Goal: Information Seeking & Learning: Learn about a topic

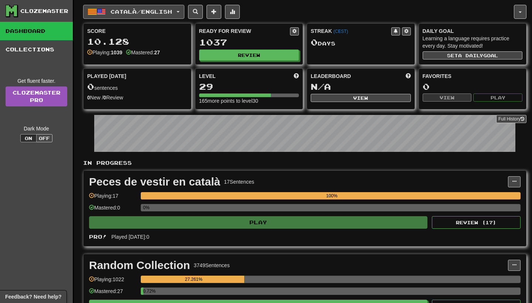
click at [141, 13] on span "Català / English" at bounding box center [142, 12] width 62 height 6
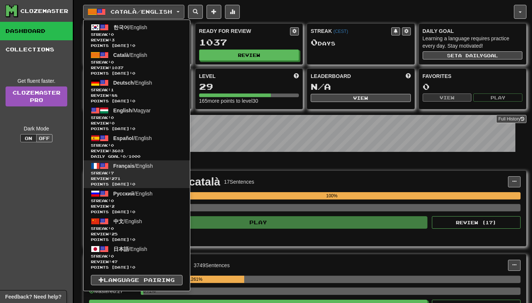
click at [143, 172] on span "Streak: 7" at bounding box center [137, 173] width 92 height 6
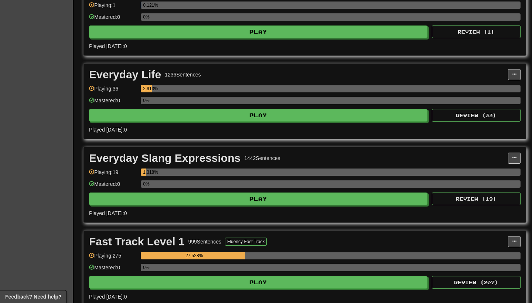
scroll to position [200, 0]
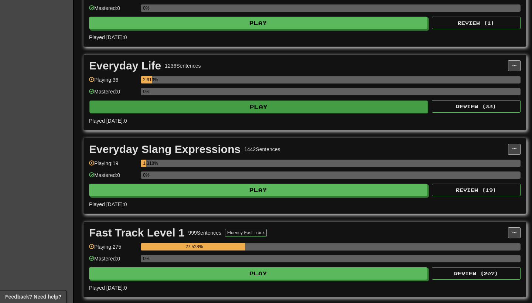
click at [242, 112] on button "Play" at bounding box center [258, 107] width 339 height 13
select select "**"
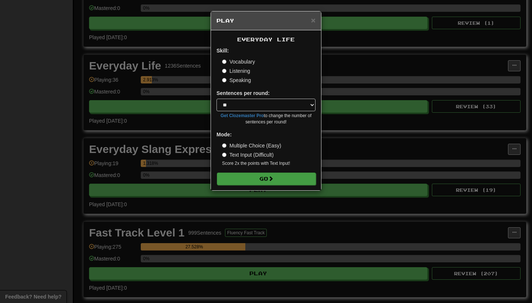
click at [264, 173] on button "Go" at bounding box center [266, 179] width 99 height 13
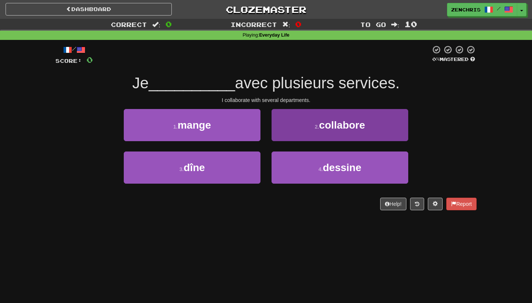
click at [302, 112] on button "2 . collabore" at bounding box center [340, 125] width 137 height 32
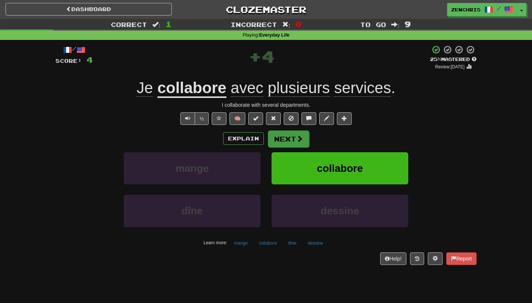
click at [308, 136] on button "Next" at bounding box center [288, 139] width 41 height 17
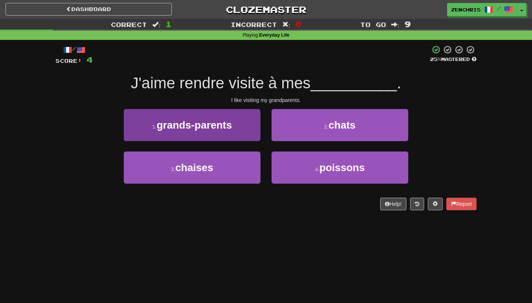
click at [185, 135] on button "1 . grands-parents" at bounding box center [192, 125] width 137 height 32
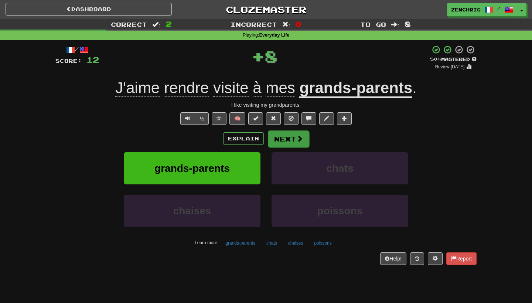
click at [287, 137] on button "Next" at bounding box center [288, 139] width 41 height 17
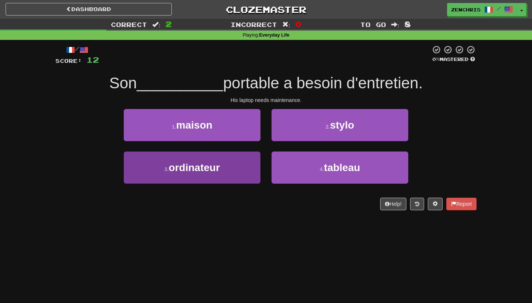
click at [248, 172] on button "3 . ordinateur" at bounding box center [192, 168] width 137 height 32
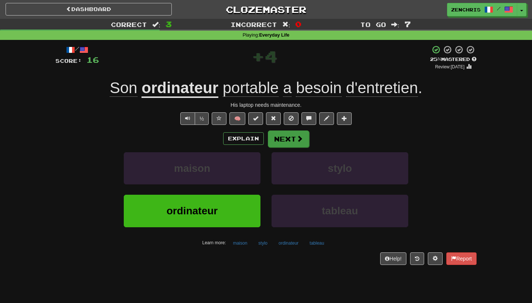
click at [292, 137] on button "Next" at bounding box center [288, 139] width 41 height 17
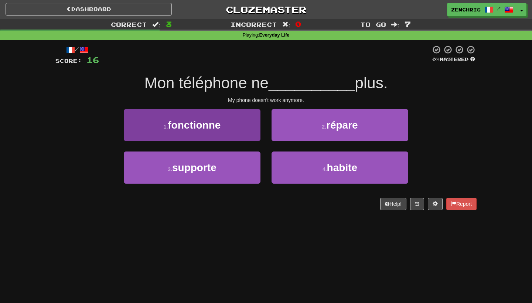
click at [240, 131] on button "1 . fonctionne" at bounding box center [192, 125] width 137 height 32
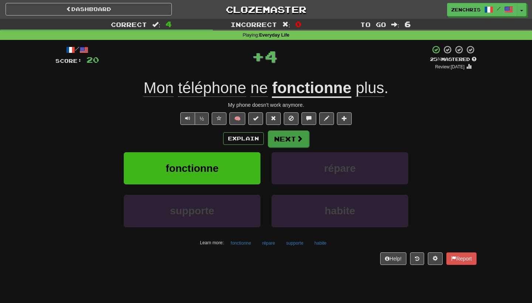
click at [287, 143] on button "Next" at bounding box center [288, 139] width 41 height 17
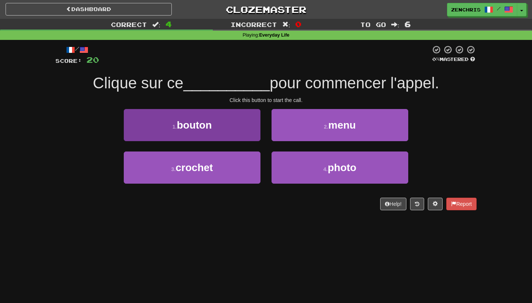
click at [252, 138] on button "1 . bouton" at bounding box center [192, 125] width 137 height 32
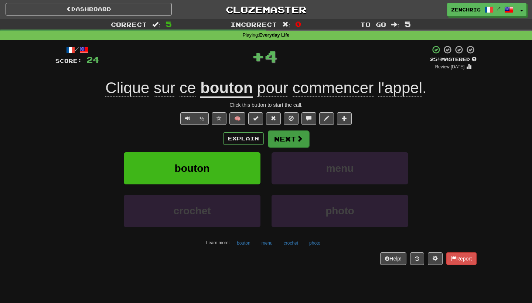
click at [283, 137] on button "Next" at bounding box center [288, 139] width 41 height 17
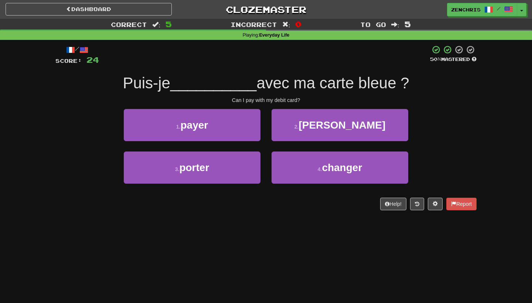
click at [252, 141] on div "1 . payer" at bounding box center [192, 130] width 148 height 43
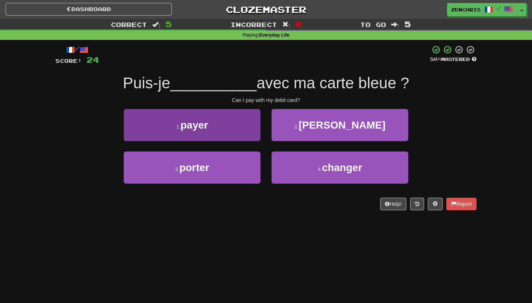
click at [252, 137] on button "1 . payer" at bounding box center [192, 125] width 137 height 32
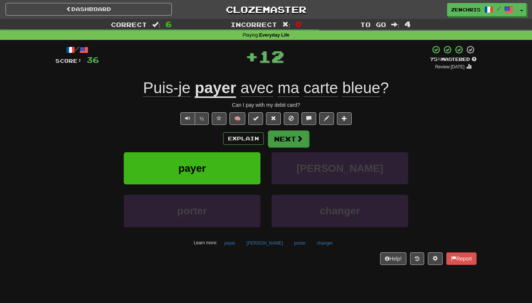
click at [287, 137] on button "Next" at bounding box center [288, 139] width 41 height 17
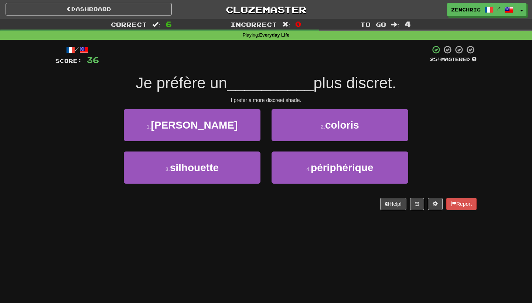
click at [245, 185] on div "3 . silhouette" at bounding box center [192, 173] width 148 height 43
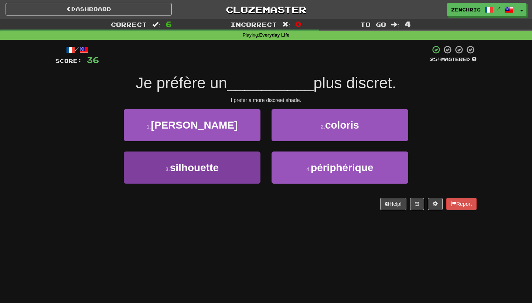
click at [247, 180] on button "3 . silhouette" at bounding box center [192, 168] width 137 height 32
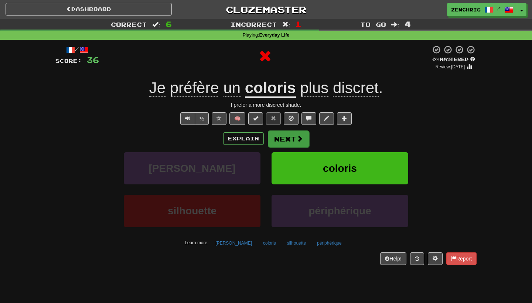
click at [295, 139] on button "Next" at bounding box center [288, 139] width 41 height 17
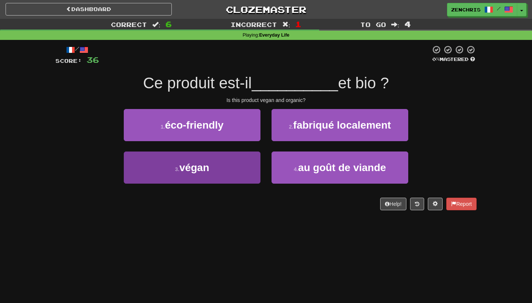
click at [241, 175] on button "3 . végan" at bounding box center [192, 168] width 137 height 32
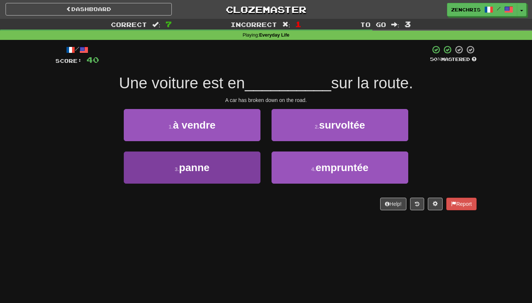
click at [242, 159] on button "3 . panne" at bounding box center [192, 168] width 137 height 32
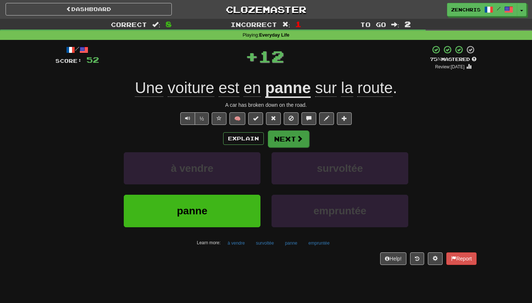
click at [284, 139] on button "Next" at bounding box center [288, 139] width 41 height 17
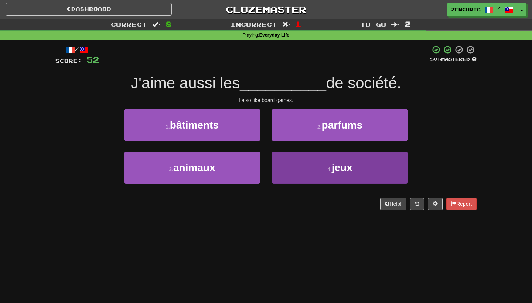
click at [313, 177] on button "4 . jeux" at bounding box center [340, 168] width 137 height 32
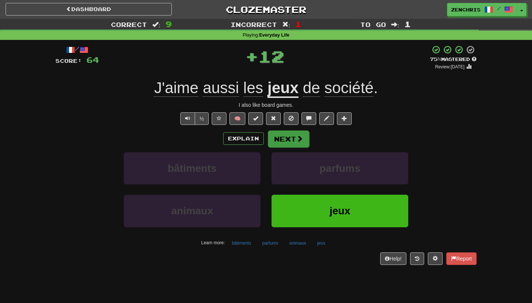
click at [297, 141] on span at bounding box center [300, 138] width 7 height 7
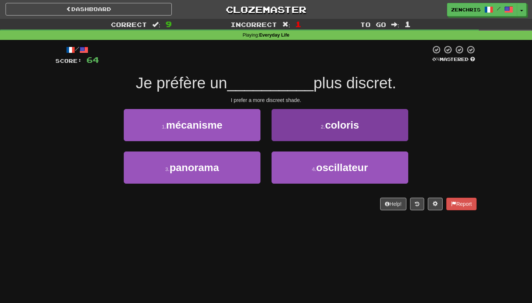
click at [276, 140] on button "2 . coloris" at bounding box center [340, 125] width 137 height 32
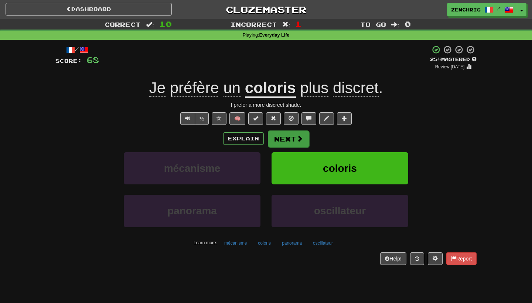
click at [302, 144] on button "Next" at bounding box center [288, 139] width 41 height 17
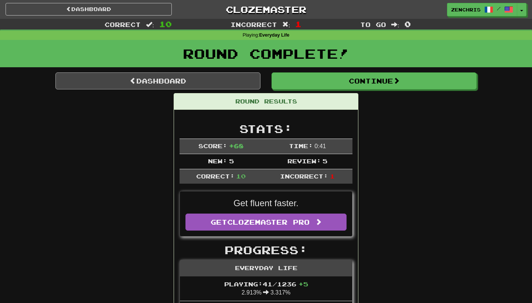
click at [152, 81] on link "Dashboard" at bounding box center [157, 80] width 205 height 17
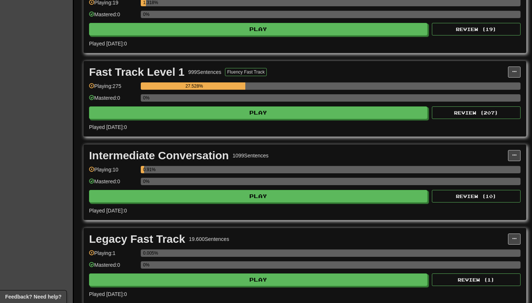
scroll to position [350, 0]
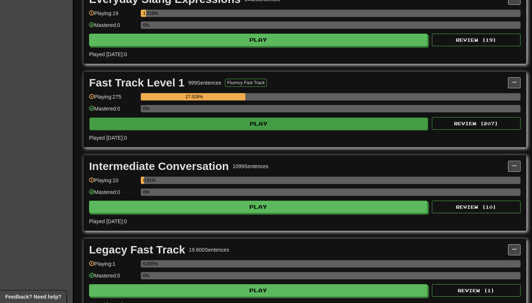
click at [251, 121] on button "Play" at bounding box center [258, 124] width 339 height 13
select select "**"
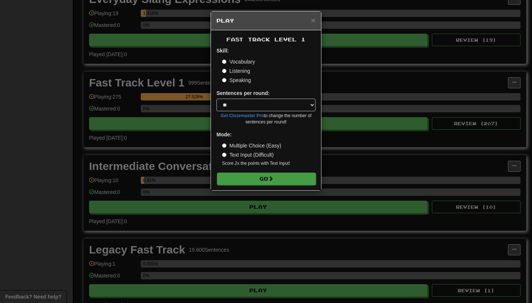
click at [281, 175] on button "Go" at bounding box center [266, 179] width 99 height 13
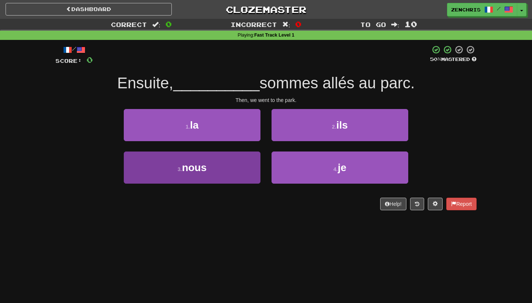
click at [253, 172] on button "3 . nous" at bounding box center [192, 168] width 137 height 32
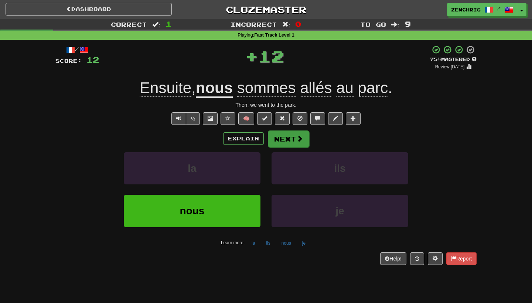
click at [285, 145] on button "Next" at bounding box center [288, 139] width 41 height 17
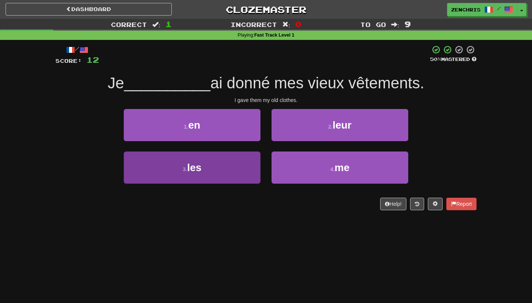
click at [257, 177] on button "3 . les" at bounding box center [192, 168] width 137 height 32
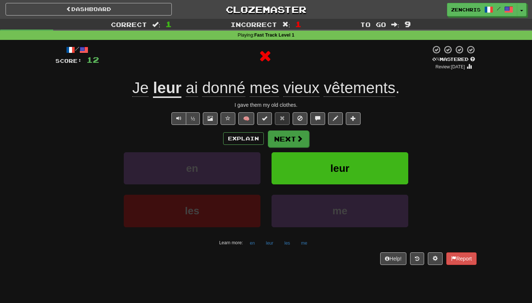
click at [280, 140] on button "Next" at bounding box center [288, 139] width 41 height 17
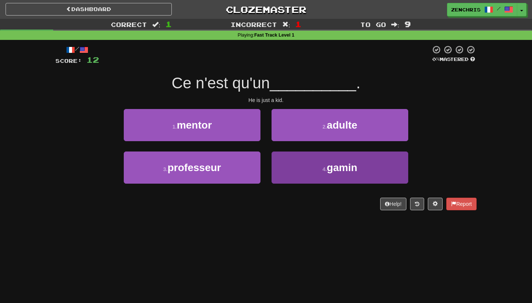
click at [310, 163] on button "4 . gamin" at bounding box center [340, 168] width 137 height 32
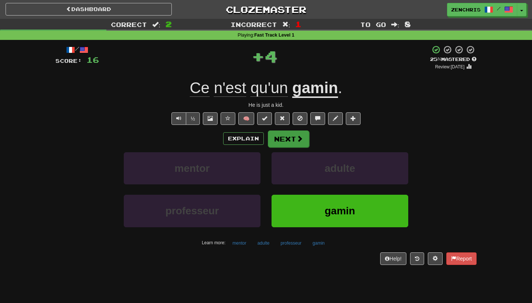
click at [298, 141] on span at bounding box center [300, 138] width 7 height 7
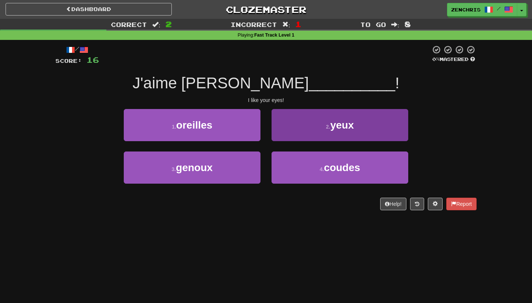
click at [291, 135] on button "2 . yeux" at bounding box center [340, 125] width 137 height 32
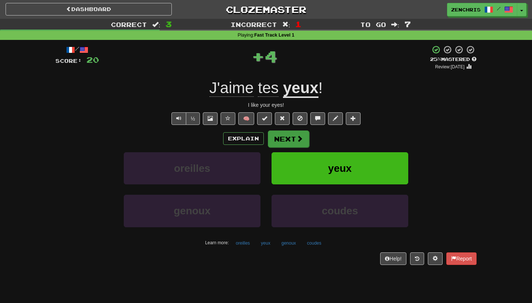
click at [289, 139] on button "Next" at bounding box center [288, 139] width 41 height 17
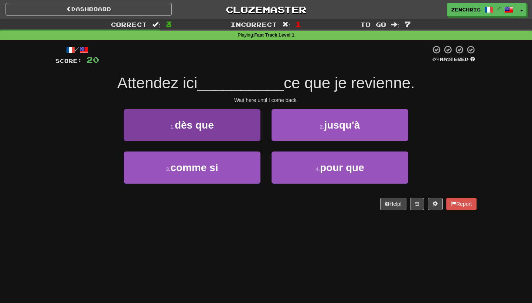
click at [257, 135] on button "1 . dès que" at bounding box center [192, 125] width 137 height 32
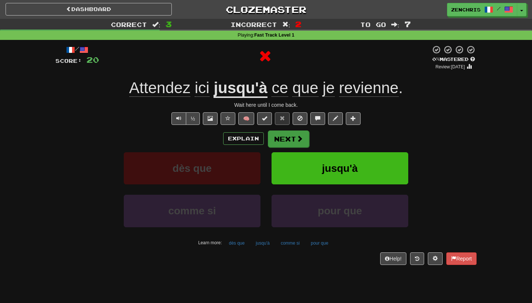
click at [276, 135] on button "Next" at bounding box center [288, 139] width 41 height 17
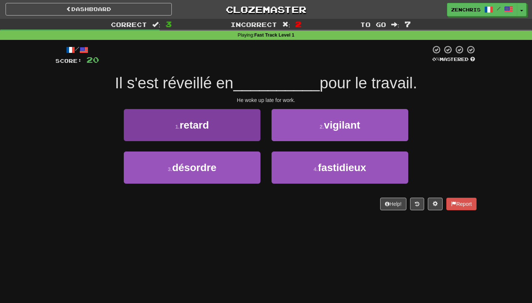
click at [244, 122] on button "1 . retard" at bounding box center [192, 125] width 137 height 32
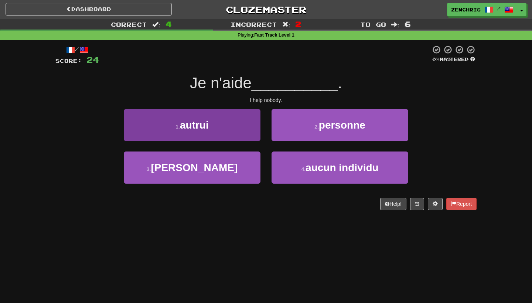
click at [244, 134] on button "1 . autrui" at bounding box center [192, 125] width 137 height 32
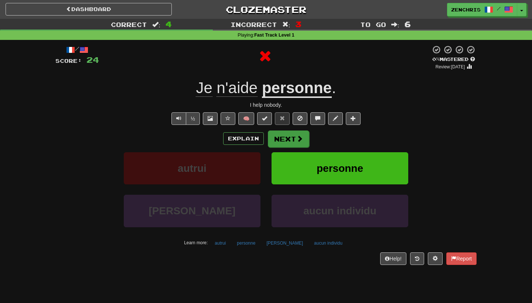
click at [286, 138] on button "Next" at bounding box center [288, 139] width 41 height 17
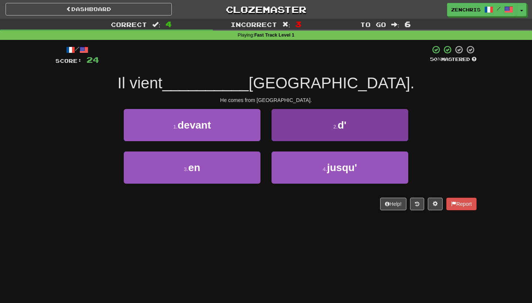
click at [287, 132] on button "2 . d'" at bounding box center [340, 125] width 137 height 32
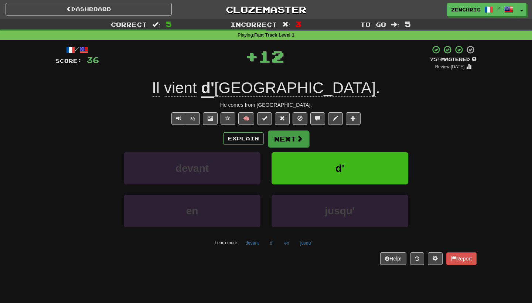
click at [286, 136] on button "Next" at bounding box center [288, 139] width 41 height 17
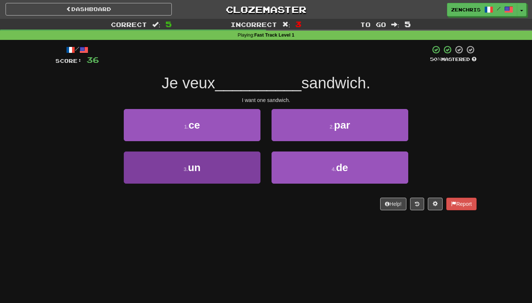
click at [248, 162] on button "3 . un" at bounding box center [192, 168] width 137 height 32
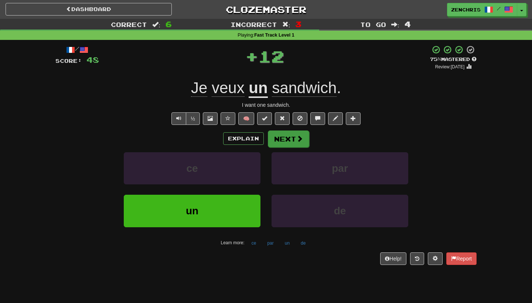
click at [285, 137] on button "Next" at bounding box center [288, 139] width 41 height 17
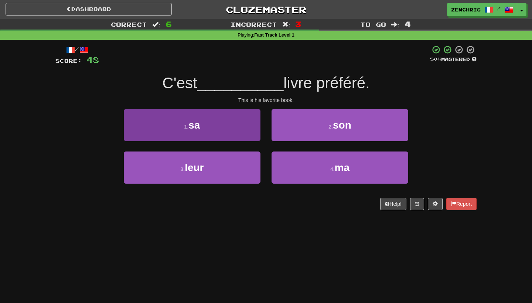
click at [226, 131] on button "1 . sa" at bounding box center [192, 125] width 137 height 32
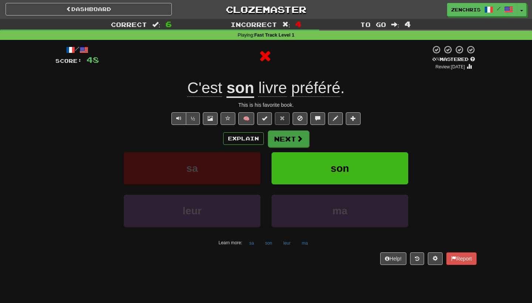
click at [284, 140] on button "Next" at bounding box center [288, 139] width 41 height 17
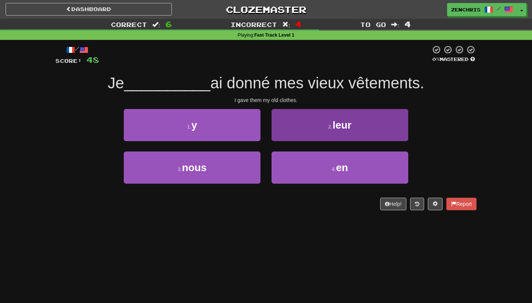
click at [284, 121] on button "2 . leur" at bounding box center [340, 125] width 137 height 32
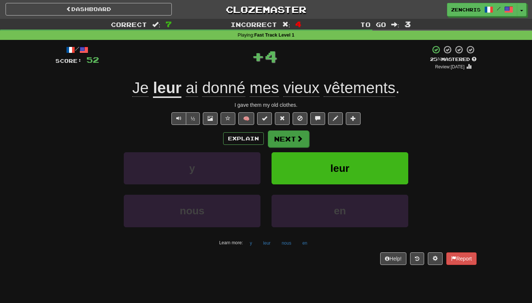
click at [289, 138] on button "Next" at bounding box center [288, 139] width 41 height 17
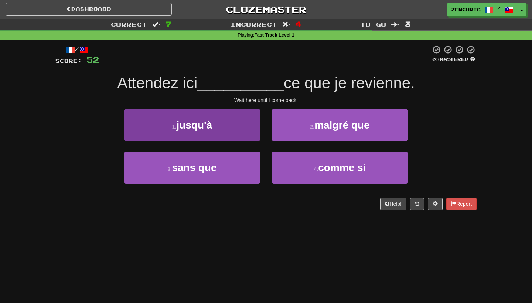
click at [256, 134] on button "1 . jusqu'à" at bounding box center [192, 125] width 137 height 32
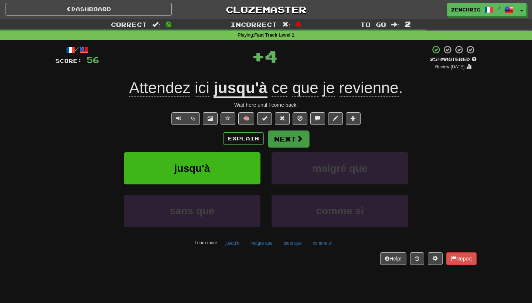
click at [283, 136] on button "Next" at bounding box center [288, 139] width 41 height 17
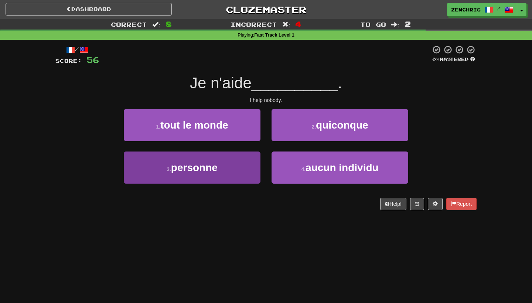
click at [248, 165] on button "3 . personne" at bounding box center [192, 168] width 137 height 32
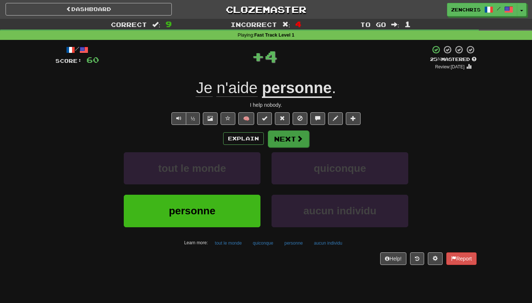
click at [282, 143] on button "Next" at bounding box center [288, 139] width 41 height 17
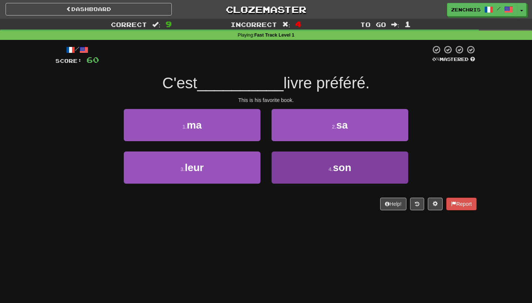
click at [294, 177] on button "4 . son" at bounding box center [340, 168] width 137 height 32
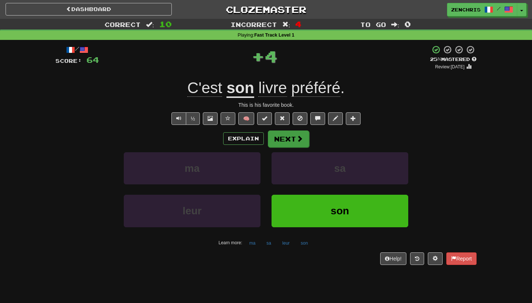
click at [285, 138] on button "Next" at bounding box center [288, 139] width 41 height 17
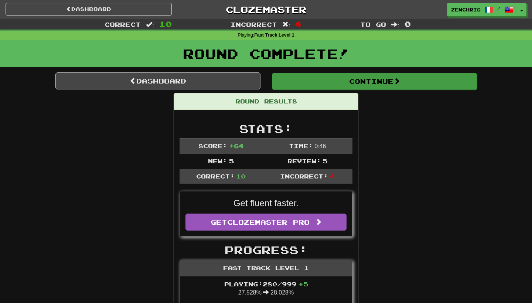
click at [300, 83] on button "Continue" at bounding box center [374, 81] width 205 height 17
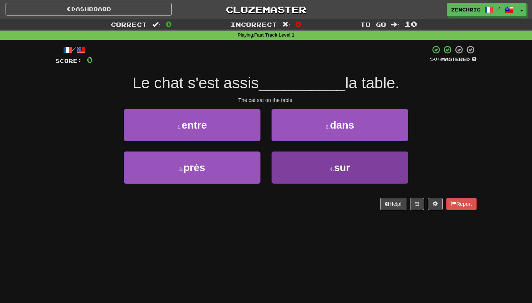
click at [291, 176] on button "4 . sur" at bounding box center [340, 168] width 137 height 32
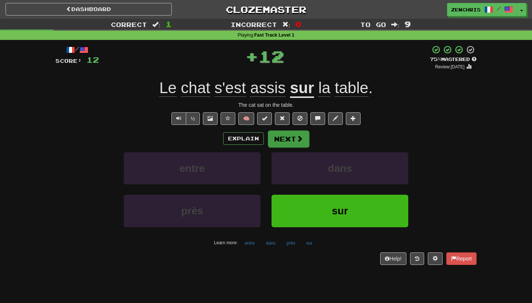
click at [285, 137] on button "Next" at bounding box center [288, 139] width 41 height 17
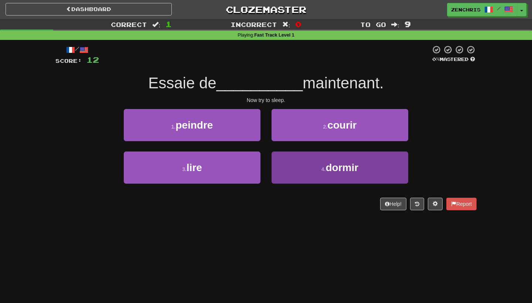
click at [295, 170] on button "4 . dormir" at bounding box center [340, 168] width 137 height 32
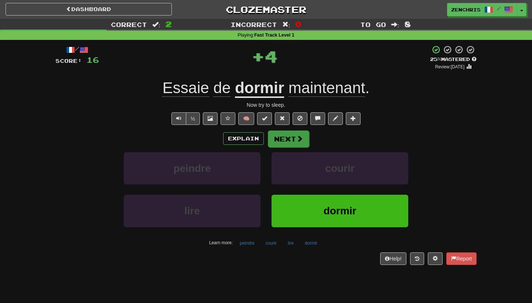
click at [288, 140] on button "Next" at bounding box center [288, 139] width 41 height 17
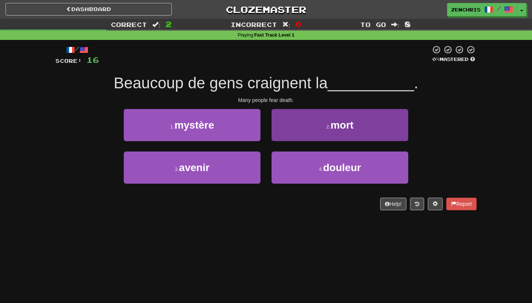
click at [282, 138] on button "2 . mort" at bounding box center [340, 125] width 137 height 32
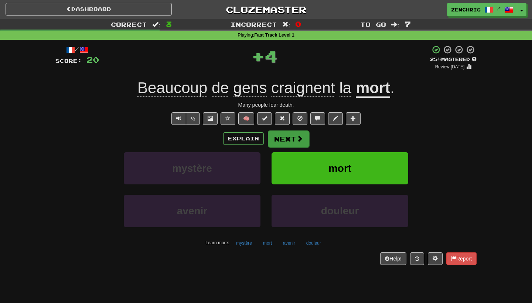
click at [279, 138] on button "Next" at bounding box center [288, 139] width 41 height 17
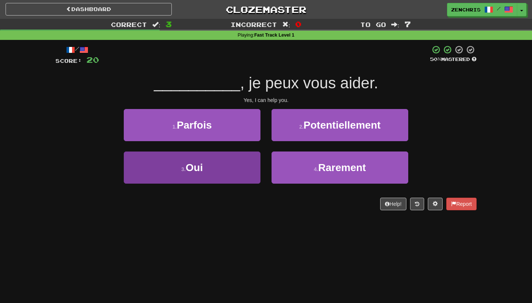
click at [244, 168] on button "3 . Oui" at bounding box center [192, 168] width 137 height 32
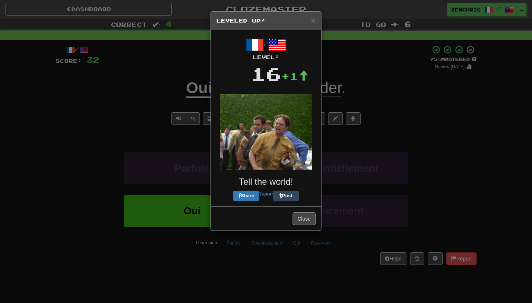
click at [299, 212] on div "Close" at bounding box center [266, 219] width 110 height 24
click at [337, 141] on div "× Leveled Up! / Level: 16 +1 Tell the world! Share Tweet Post Close" at bounding box center [266, 151] width 532 height 303
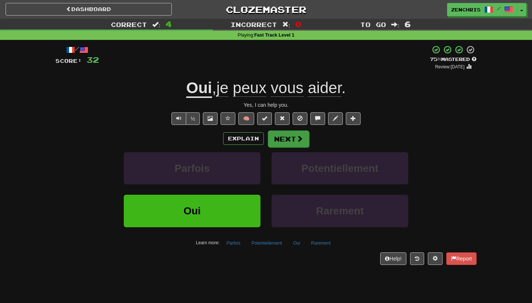
click at [298, 144] on button "Next" at bounding box center [288, 139] width 41 height 17
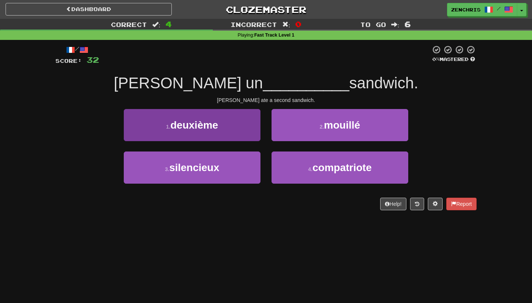
click at [246, 136] on button "1 . deuxième" at bounding box center [192, 125] width 137 height 32
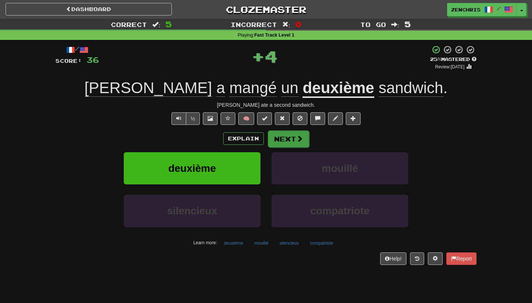
click at [289, 138] on button "Next" at bounding box center [288, 139] width 41 height 17
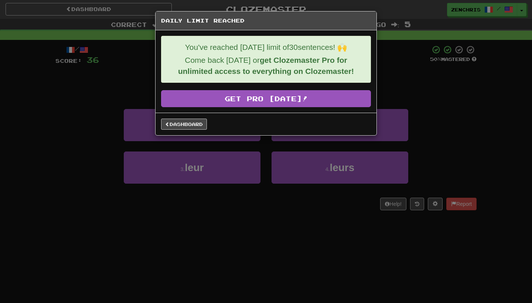
click at [228, 187] on div "Daily Limit Reached You've reached today's limit of 30 sentences! 🙌 Come back t…" at bounding box center [266, 151] width 532 height 303
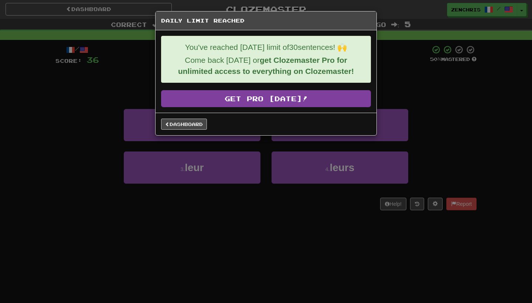
click at [239, 106] on link "Get Pro Today!" at bounding box center [266, 98] width 210 height 17
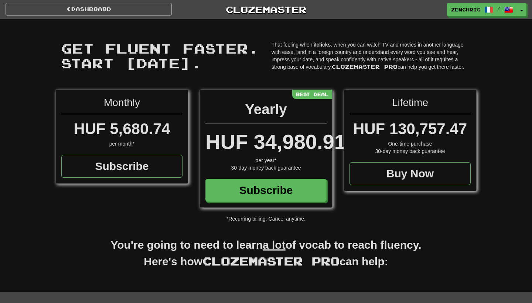
click at [98, 11] on link "Dashboard" at bounding box center [89, 9] width 166 height 13
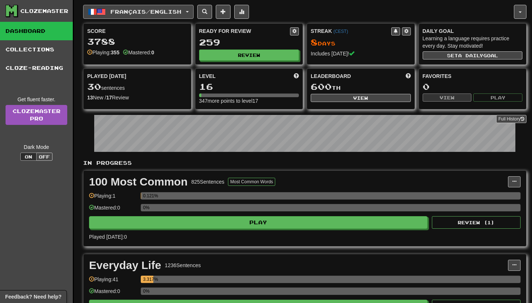
click at [129, 15] on button "Français / English" at bounding box center [138, 12] width 111 height 14
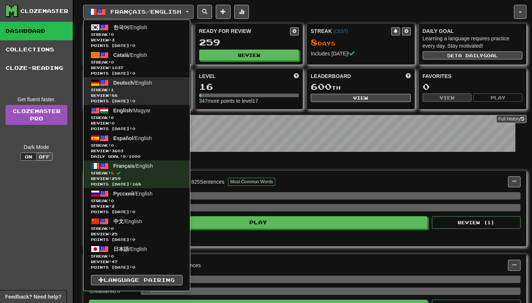
click at [158, 94] on span "Review: 88" at bounding box center [137, 96] width 92 height 6
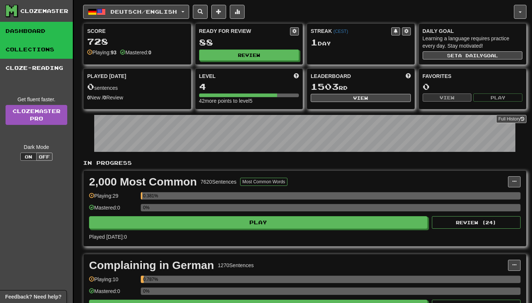
click at [37, 50] on link "Collections" at bounding box center [36, 49] width 73 height 18
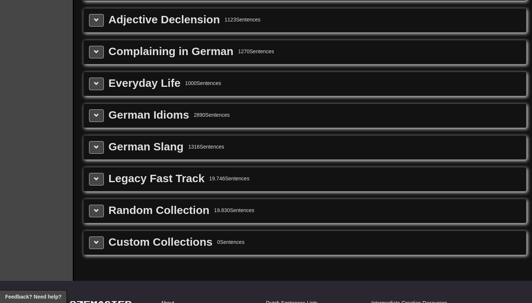
scroll to position [897, 0]
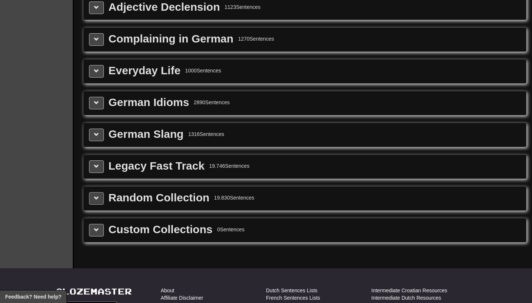
click at [97, 201] on span at bounding box center [96, 198] width 5 height 5
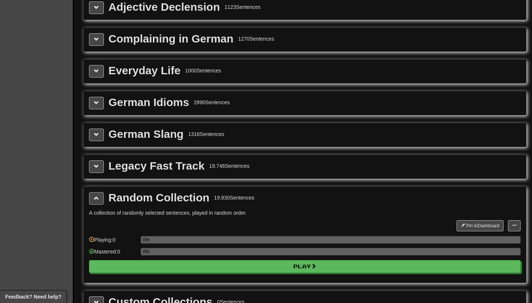
click at [97, 201] on span at bounding box center [96, 198] width 5 height 5
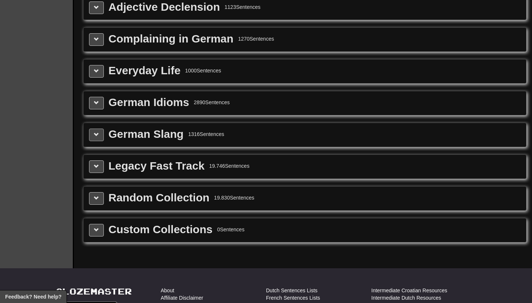
click at [98, 137] on span at bounding box center [96, 134] width 5 height 5
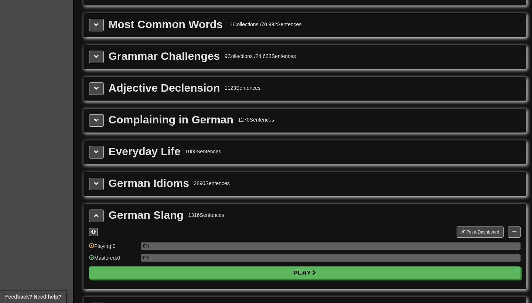
scroll to position [817, 0]
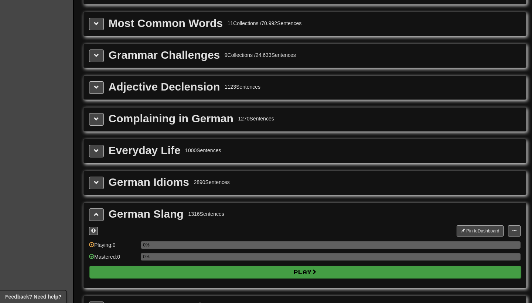
click at [193, 278] on button "Play" at bounding box center [305, 272] width 432 height 13
select select "**"
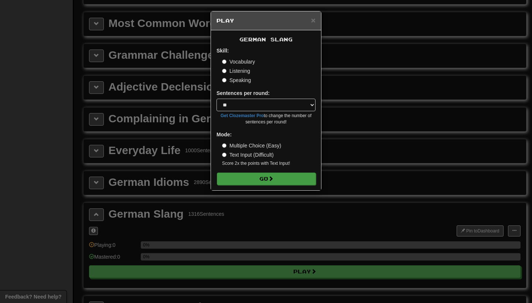
click at [259, 178] on button "Go" at bounding box center [266, 179] width 99 height 13
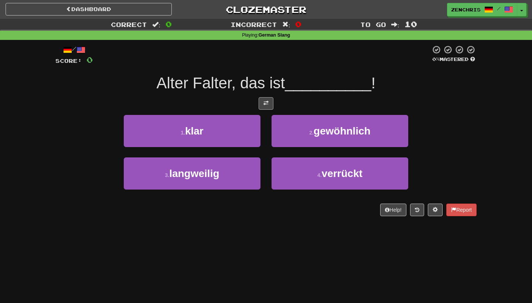
click at [268, 106] on button at bounding box center [266, 103] width 15 height 13
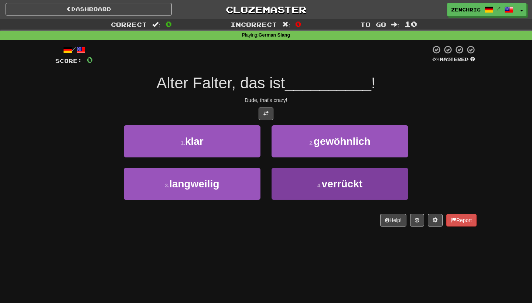
click at [297, 190] on button "4 . verrückt" at bounding box center [340, 184] width 137 height 32
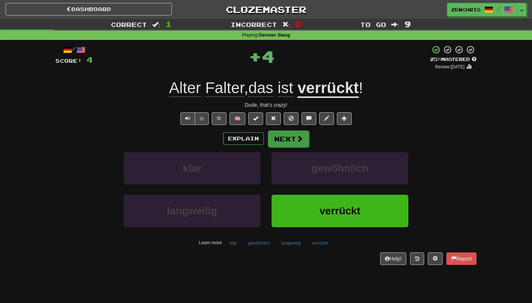
click at [287, 140] on button "Next" at bounding box center [288, 139] width 41 height 17
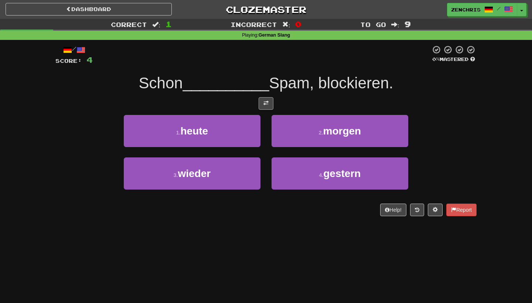
click at [267, 103] on span at bounding box center [266, 103] width 5 height 5
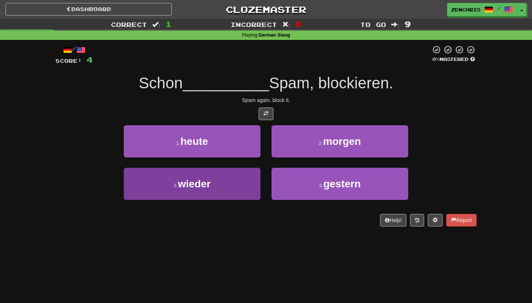
click at [251, 187] on button "3 . wieder" at bounding box center [192, 184] width 137 height 32
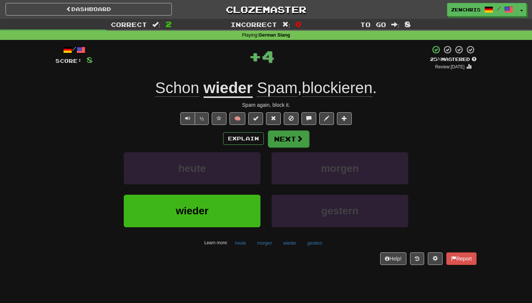
click at [288, 141] on button "Next" at bounding box center [288, 139] width 41 height 17
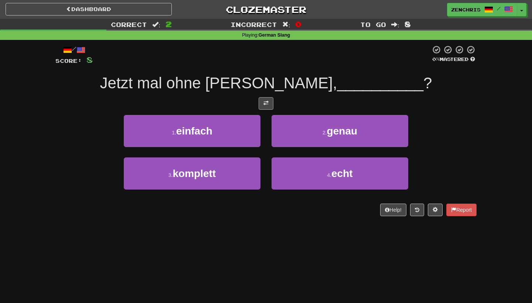
click at [267, 103] on span at bounding box center [266, 103] width 5 height 5
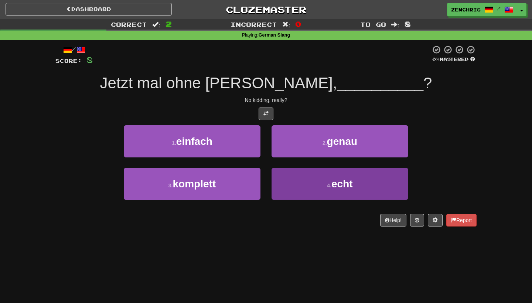
click at [298, 179] on button "4 . echt" at bounding box center [340, 184] width 137 height 32
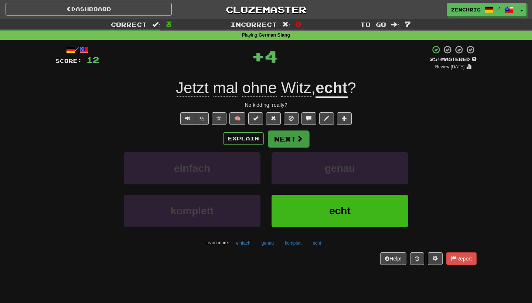
click at [287, 141] on button "Next" at bounding box center [288, 139] width 41 height 17
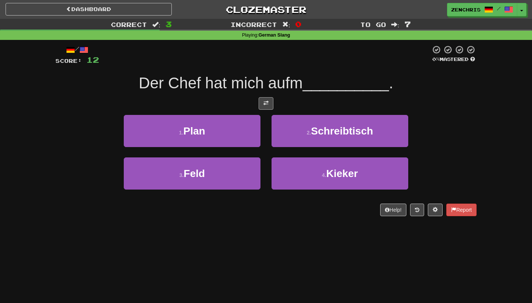
click at [269, 103] on button at bounding box center [266, 103] width 15 height 13
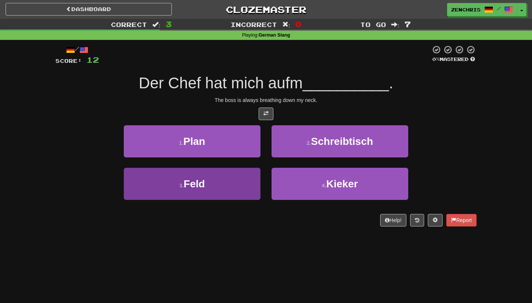
click at [247, 182] on button "3 . Feld" at bounding box center [192, 184] width 137 height 32
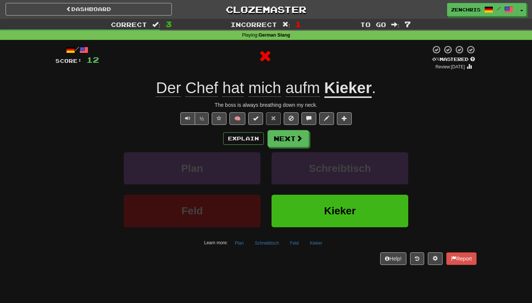
click at [348, 86] on u "Kieker" at bounding box center [348, 88] width 47 height 19
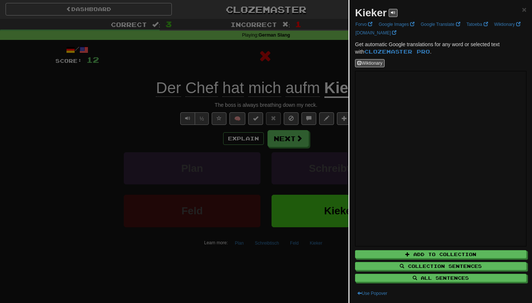
click at [298, 145] on div at bounding box center [266, 151] width 532 height 303
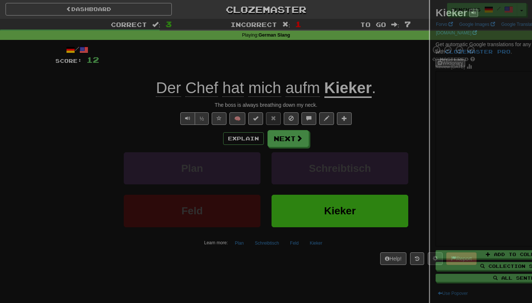
click at [297, 141] on div at bounding box center [266, 151] width 532 height 303
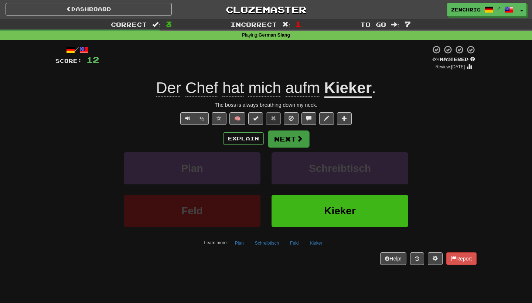
click at [297, 141] on span at bounding box center [300, 138] width 7 height 7
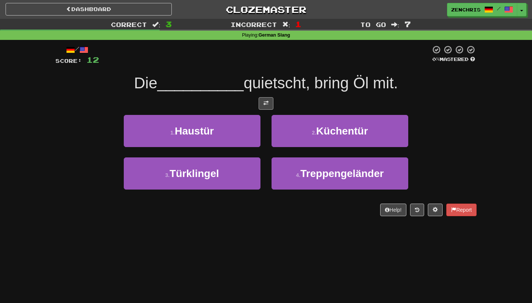
click at [269, 106] on button at bounding box center [266, 103] width 15 height 13
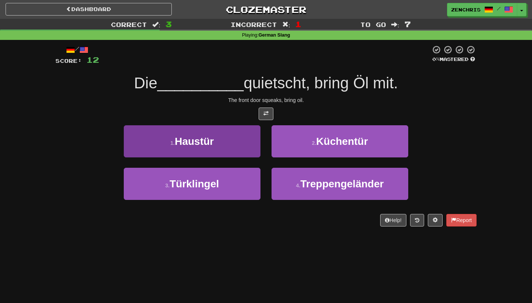
click at [252, 142] on button "1 . Haustür" at bounding box center [192, 141] width 137 height 32
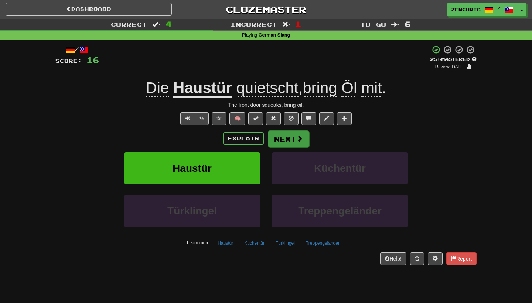
click at [288, 138] on button "Next" at bounding box center [288, 139] width 41 height 17
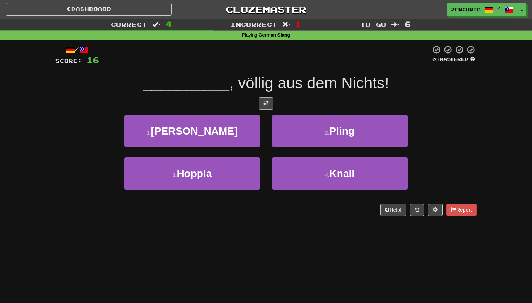
click at [267, 104] on span at bounding box center [266, 103] width 5 height 5
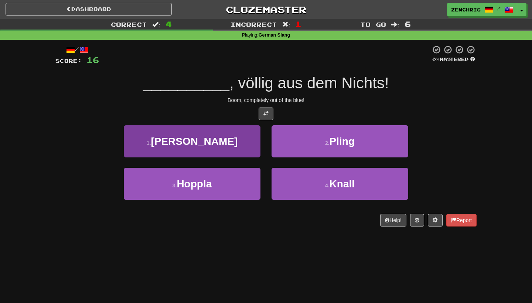
click at [251, 144] on button "1 . Zack" at bounding box center [192, 141] width 137 height 32
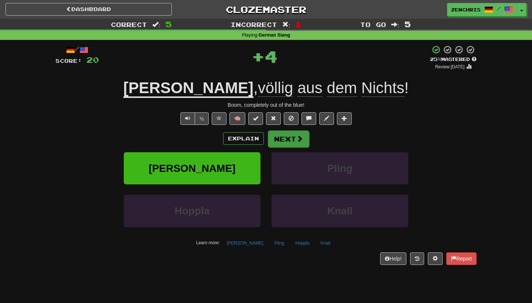
click at [286, 141] on button "Next" at bounding box center [288, 139] width 41 height 17
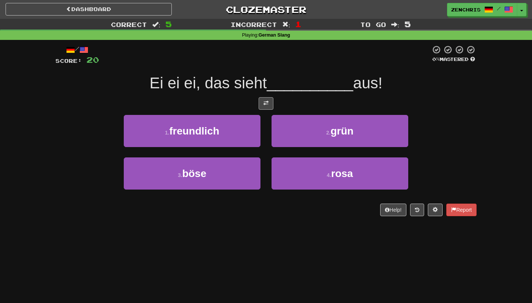
click at [267, 105] on button at bounding box center [266, 103] width 15 height 13
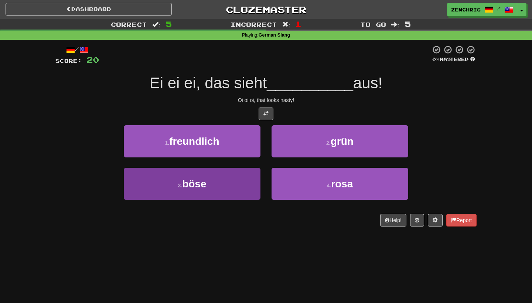
click at [241, 179] on button "3 . böse" at bounding box center [192, 184] width 137 height 32
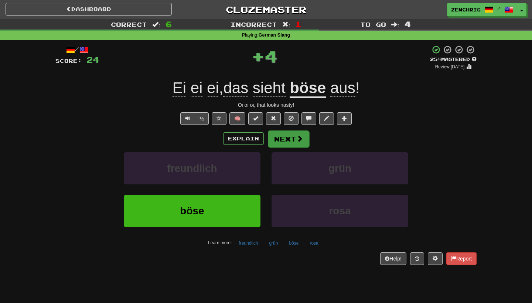
click at [283, 142] on button "Next" at bounding box center [288, 139] width 41 height 17
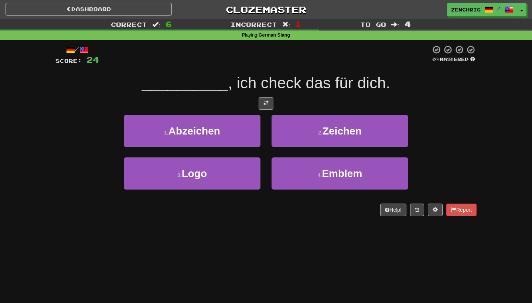
click at [265, 101] on span at bounding box center [266, 103] width 5 height 5
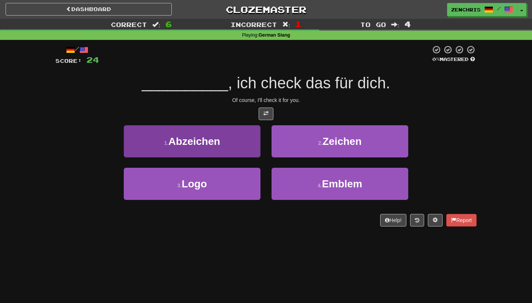
click at [243, 144] on button "1 . Abzeichen" at bounding box center [192, 141] width 137 height 32
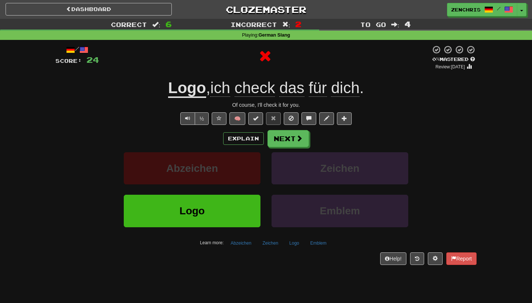
click at [184, 87] on u "Logo" at bounding box center [187, 88] width 38 height 19
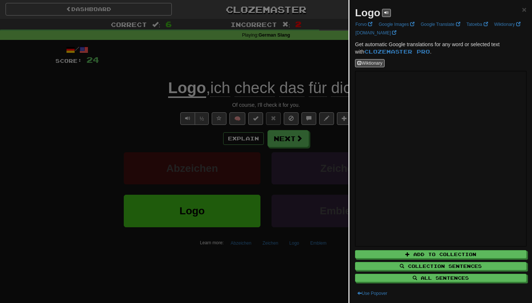
click at [287, 144] on div at bounding box center [266, 151] width 532 height 303
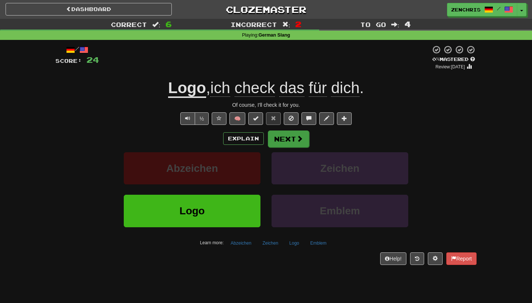
click at [281, 140] on button "Next" at bounding box center [288, 139] width 41 height 17
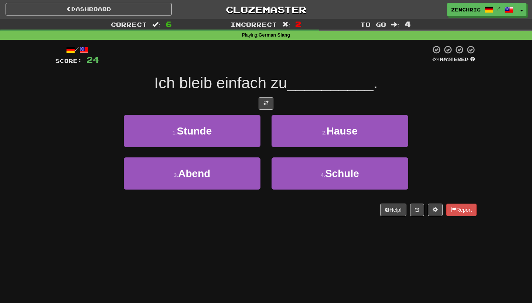
click at [281, 140] on button "2 . Hause" at bounding box center [340, 131] width 137 height 32
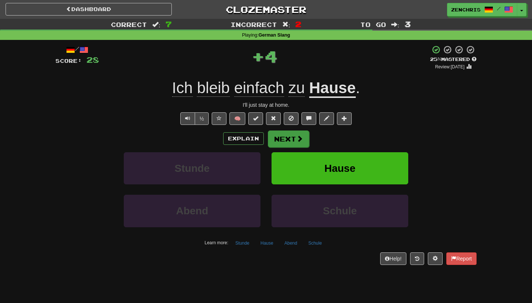
click at [288, 140] on button "Next" at bounding box center [288, 139] width 41 height 17
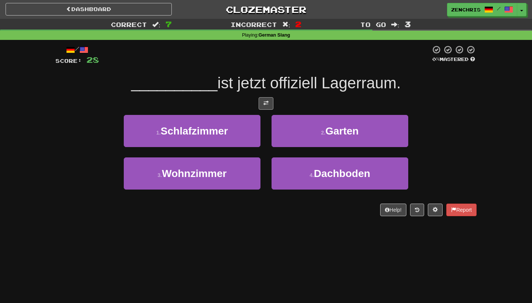
click at [263, 101] on button at bounding box center [266, 103] width 15 height 13
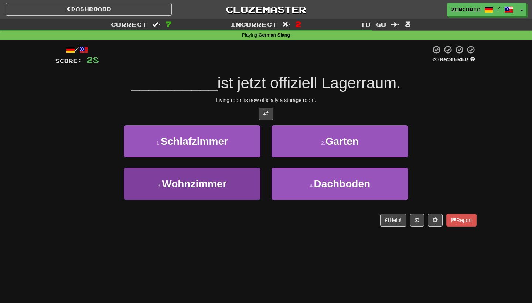
click at [248, 180] on button "3 . Wohnzimmer" at bounding box center [192, 184] width 137 height 32
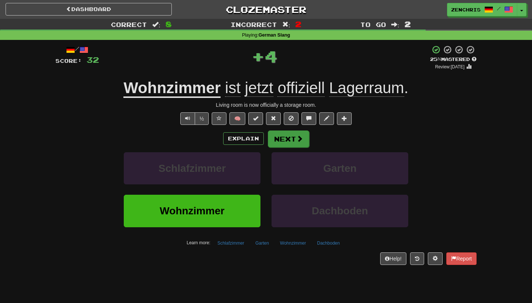
click at [274, 141] on button "Next" at bounding box center [288, 139] width 41 height 17
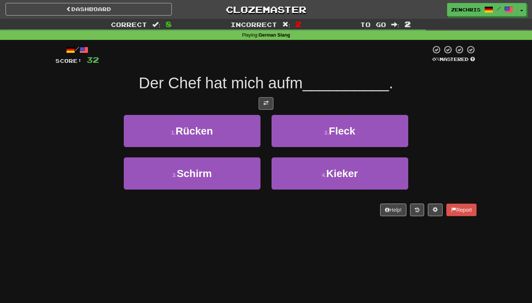
click at [268, 108] on button at bounding box center [266, 103] width 15 height 13
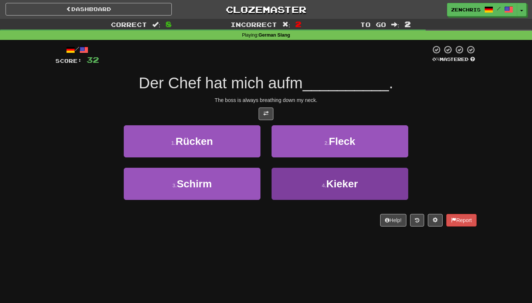
click at [289, 187] on button "4 . Kieker" at bounding box center [340, 184] width 137 height 32
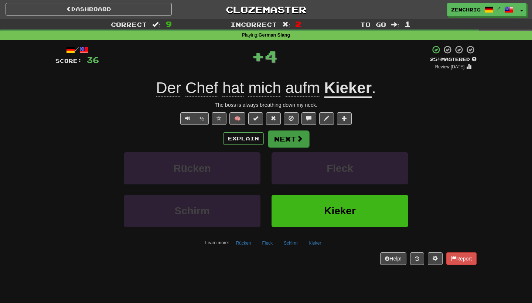
click at [288, 138] on button "Next" at bounding box center [288, 139] width 41 height 17
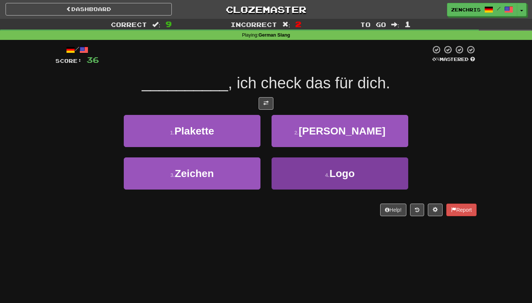
click at [310, 175] on button "4 . Logo" at bounding box center [340, 174] width 137 height 32
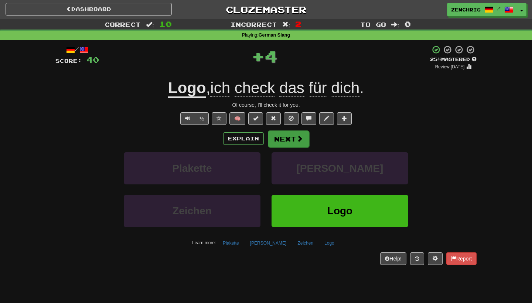
click at [284, 139] on button "Next" at bounding box center [288, 139] width 41 height 17
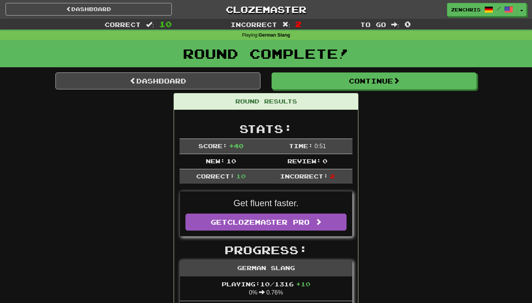
click at [226, 12] on link "Clozemaster" at bounding box center [266, 9] width 166 height 13
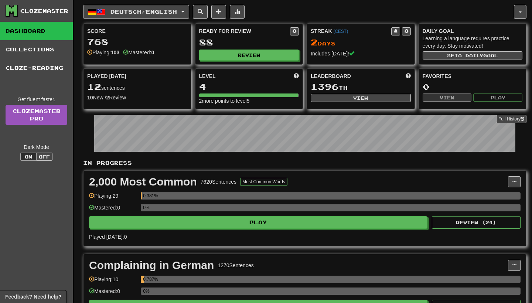
click at [175, 5] on button "Deutsch / English" at bounding box center [136, 12] width 106 height 14
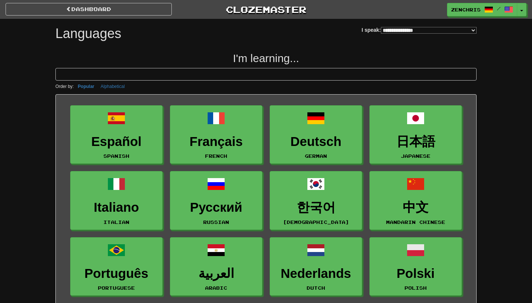
select select "*******"
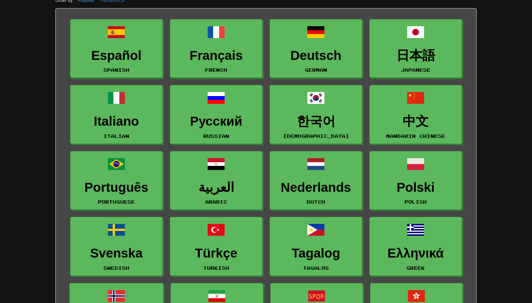
scroll to position [81, 0]
